Goal: Information Seeking & Learning: Learn about a topic

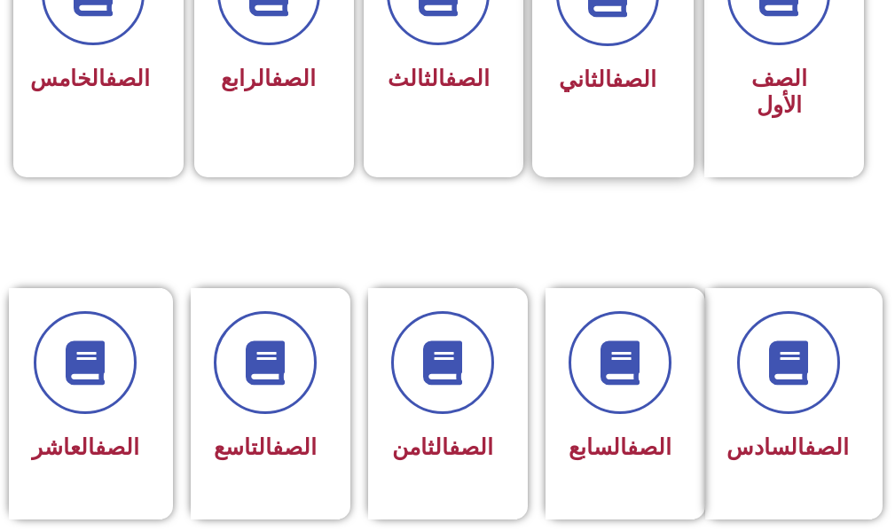
scroll to position [709, 0]
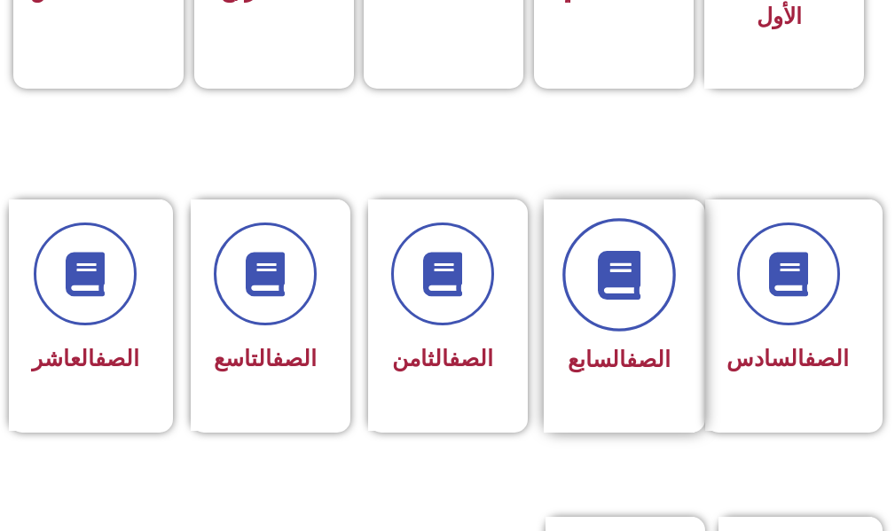
drag, startPoint x: 669, startPoint y: 271, endPoint x: 660, endPoint y: 268, distance: 9.5
click at [661, 269] on span at bounding box center [618, 275] width 113 height 113
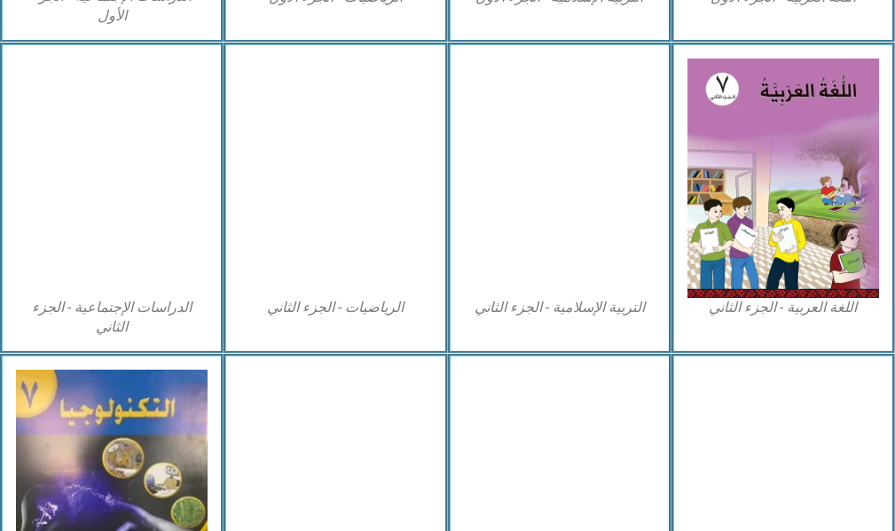
scroll to position [1064, 0]
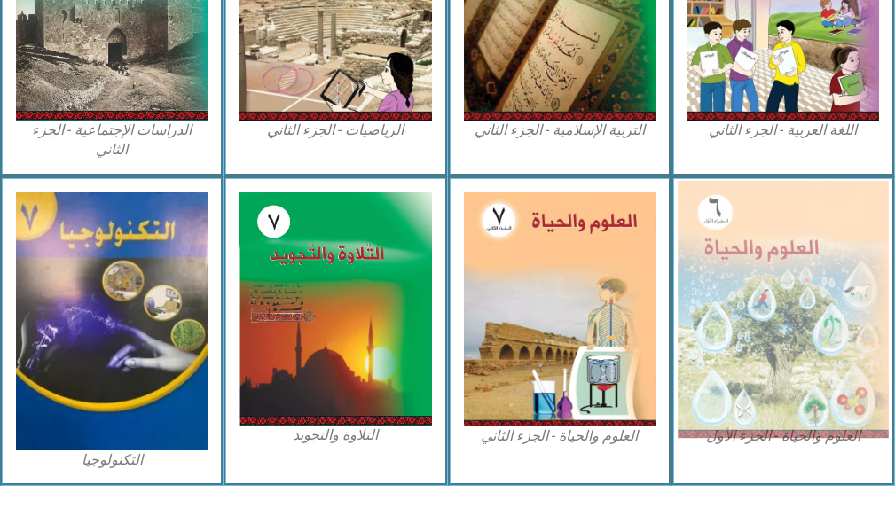
click at [747, 253] on img at bounding box center [782, 308] width 211 height 257
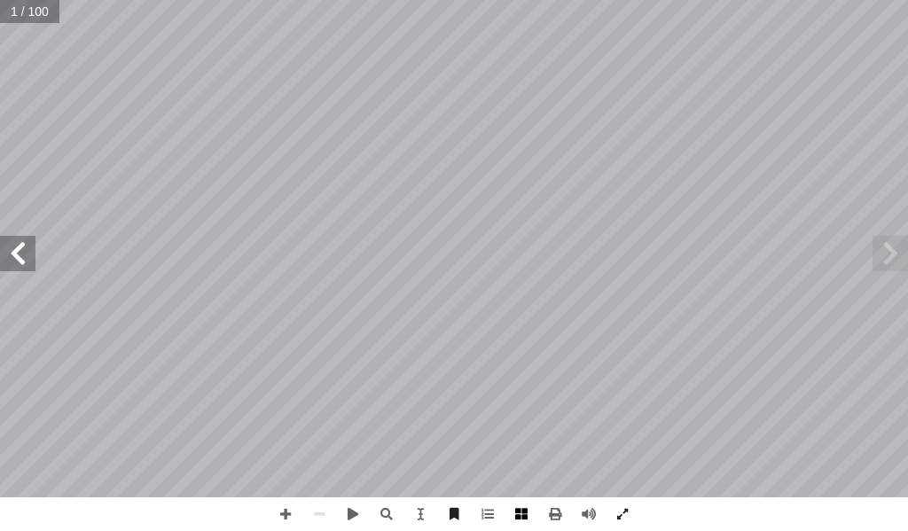
click at [512, 516] on span at bounding box center [522, 514] width 34 height 34
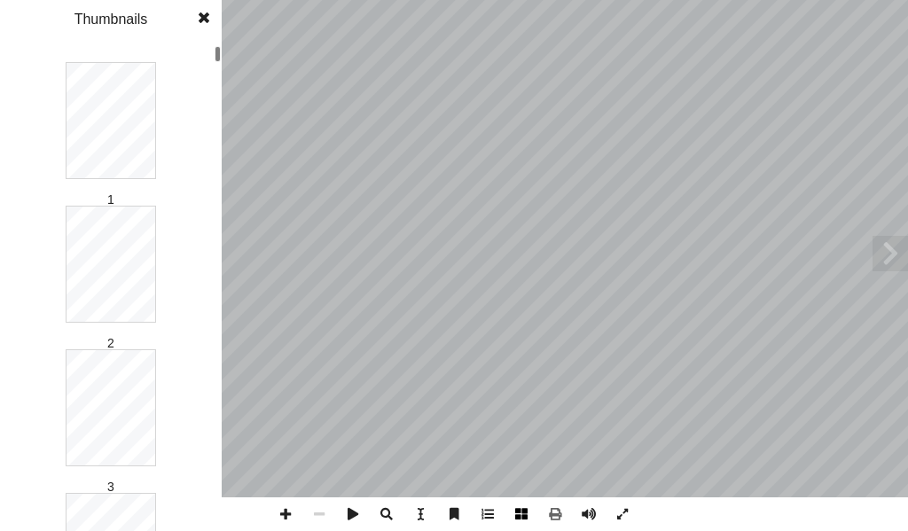
click at [523, 512] on span at bounding box center [522, 514] width 34 height 34
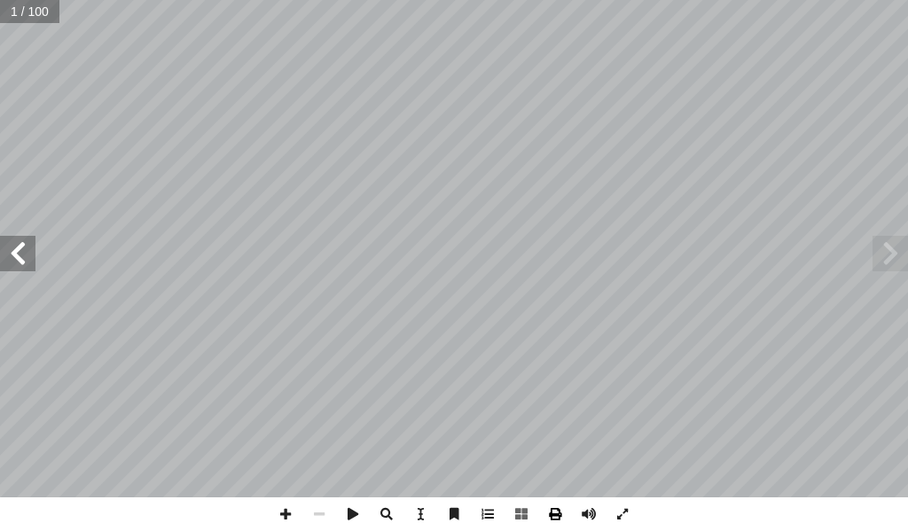
click at [559, 506] on span at bounding box center [555, 514] width 34 height 34
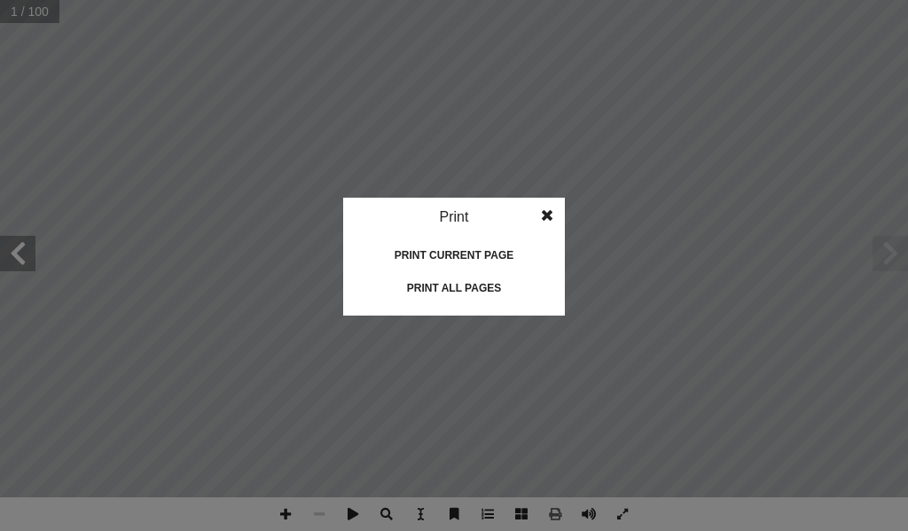
click at [459, 253] on div "Print current page" at bounding box center [453, 255] width 177 height 28
click at [376, 259] on div "Print current page" at bounding box center [453, 255] width 177 height 28
click at [557, 204] on span at bounding box center [547, 215] width 32 height 35
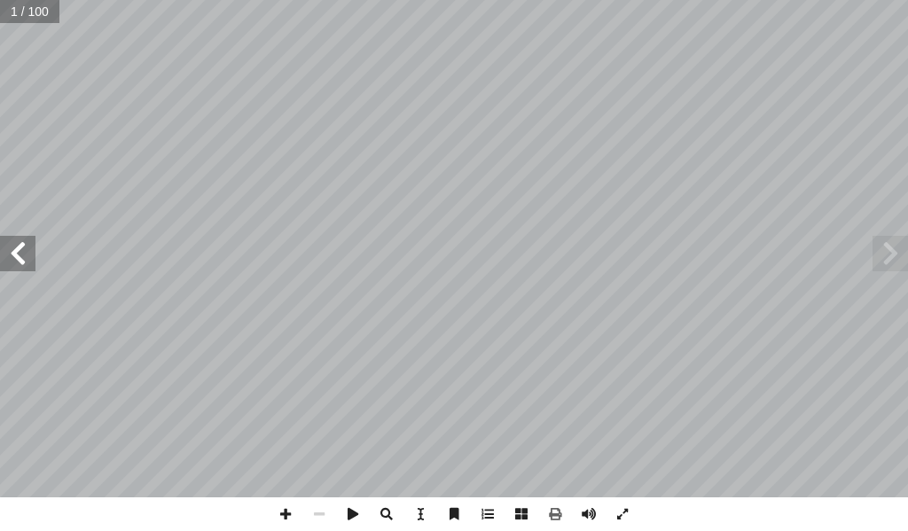
click at [24, 262] on span at bounding box center [17, 253] width 35 height 35
click at [27, 254] on span at bounding box center [17, 253] width 35 height 35
click at [27, 251] on span at bounding box center [17, 253] width 35 height 35
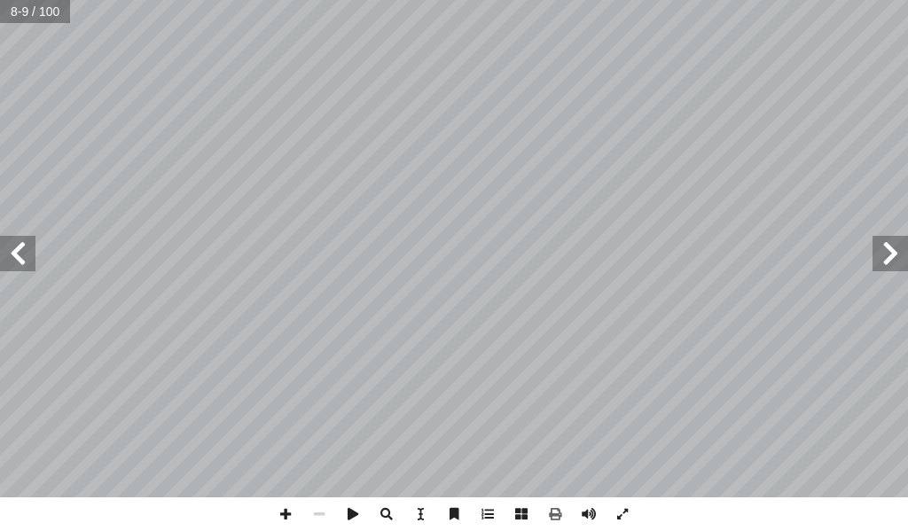
click at [27, 256] on span at bounding box center [17, 253] width 35 height 35
click at [16, 241] on div "2 ١ الـــــوحدة خصائص الكائنات الحية مل وفكر أ ا ت تتميز البيئة الفلسطينية بغنا…" at bounding box center [454, 248] width 908 height 497
click at [15, 248] on span at bounding box center [17, 253] width 35 height 35
click at [15, 253] on span at bounding box center [17, 253] width 35 height 35
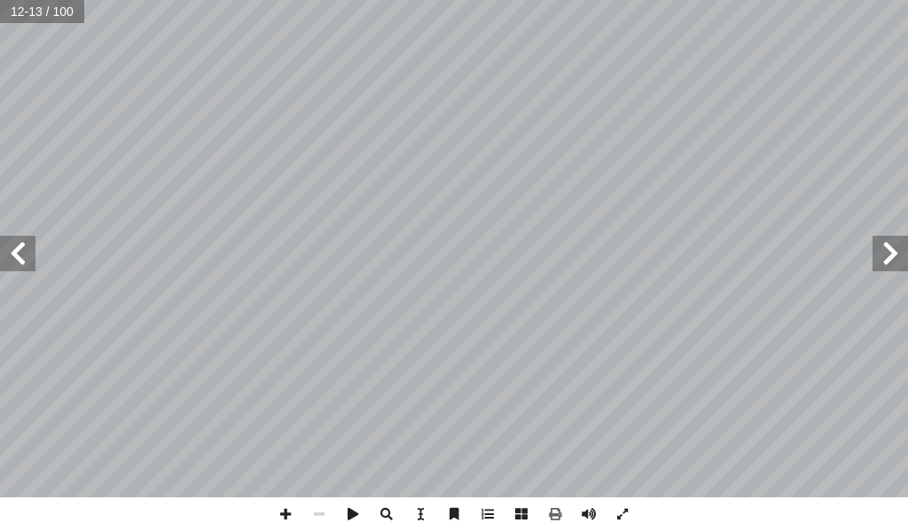
click at [27, 266] on span at bounding box center [17, 253] width 35 height 35
click at [348, 508] on span at bounding box center [353, 514] width 34 height 34
click at [356, 507] on span at bounding box center [353, 514] width 34 height 34
click at [285, 511] on span at bounding box center [286, 514] width 34 height 34
click at [313, 513] on span at bounding box center [319, 514] width 34 height 34
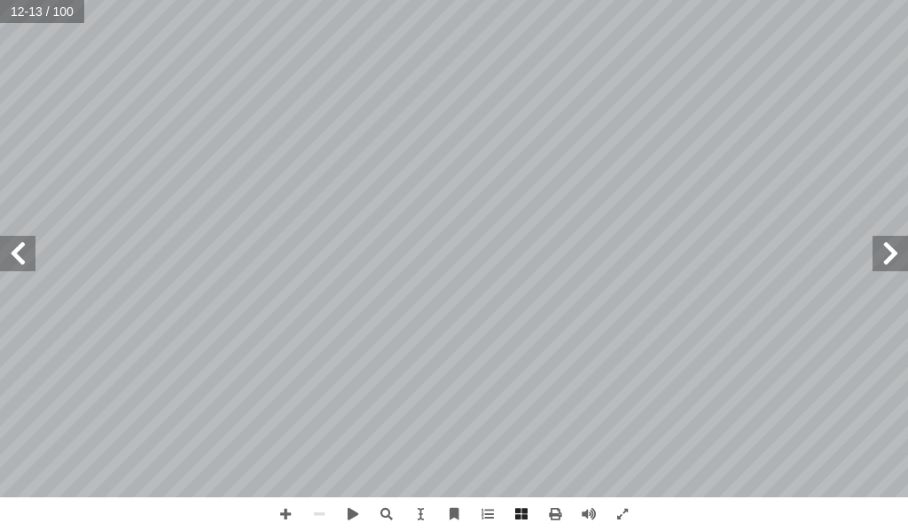
click at [12, 246] on span at bounding box center [17, 253] width 35 height 35
click at [293, 509] on span at bounding box center [286, 514] width 34 height 34
click at [276, 511] on span at bounding box center [286, 514] width 34 height 34
click at [309, 506] on span at bounding box center [319, 514] width 34 height 34
click at [462, 523] on div "10 ــض. ْ ي أ ال� َ طلــق العلمــاء علــى هــذه التفاعــلات بنوعيهــا البنــاء …" at bounding box center [454, 265] width 908 height 531
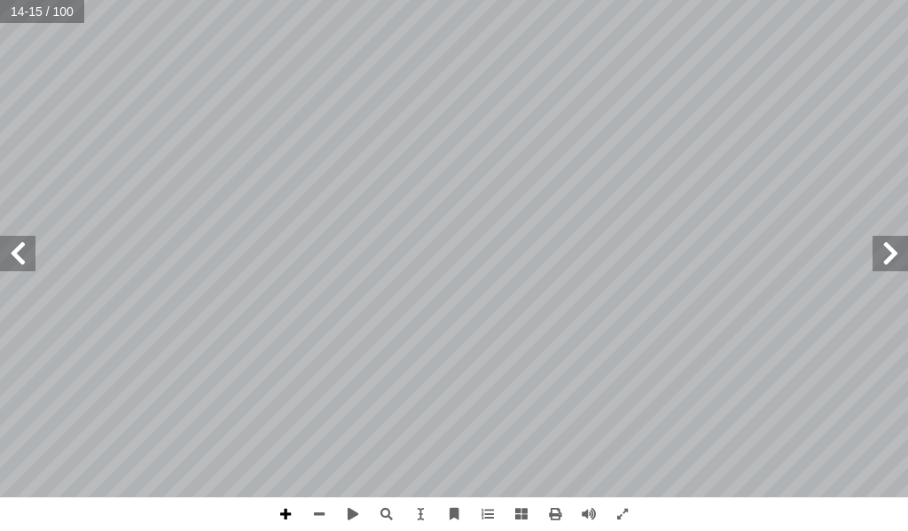
click at [284, 505] on span at bounding box center [286, 514] width 34 height 34
